Goal: Navigation & Orientation: Find specific page/section

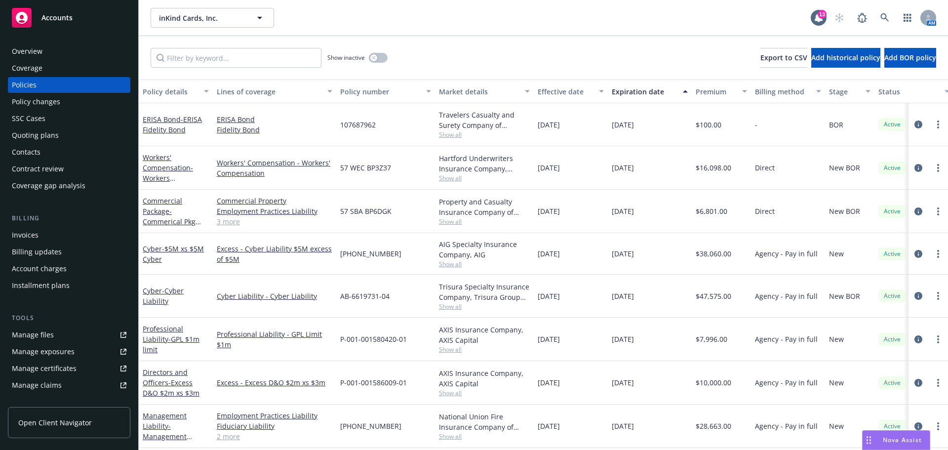
click at [40, 52] on div "Overview" at bounding box center [27, 51] width 31 height 16
